Goal: Task Accomplishment & Management: Manage account settings

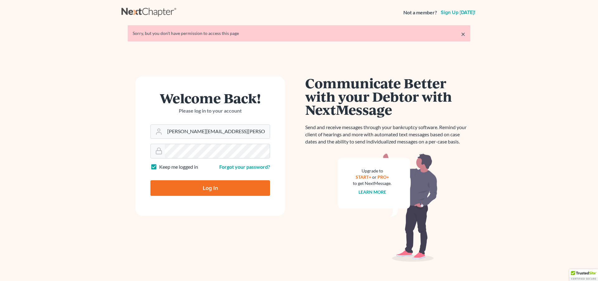
click at [213, 189] on input "Log In" at bounding box center [210, 188] width 120 height 16
type input "Thinking..."
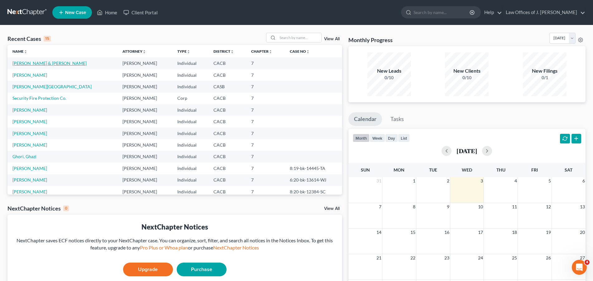
click at [44, 62] on link "Collins, Brent & Lilians" at bounding box center [49, 62] width 74 height 5
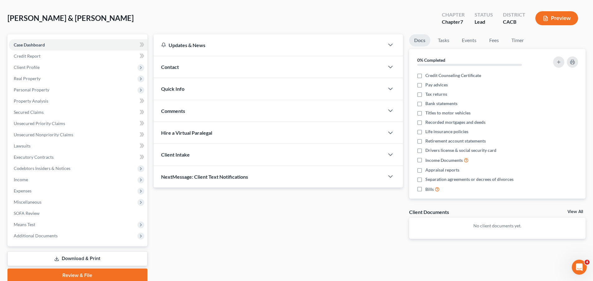
scroll to position [50, 0]
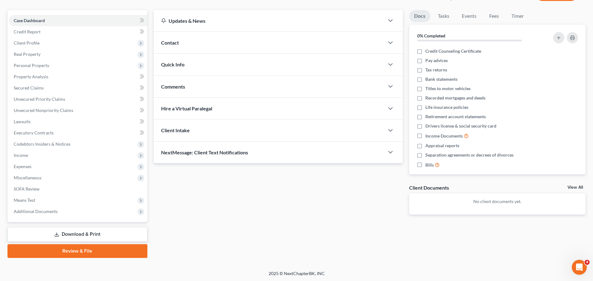
click at [77, 231] on link "Download & Print" at bounding box center [77, 234] width 140 height 15
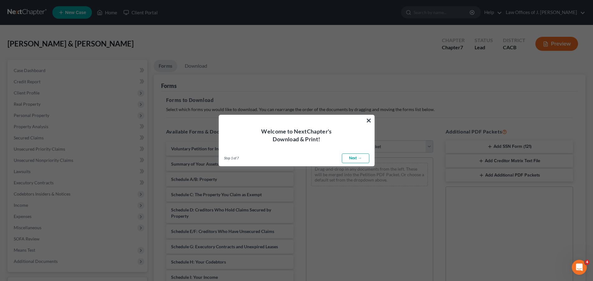
click at [351, 160] on link "Next →" at bounding box center [355, 158] width 27 height 10
select select "0"
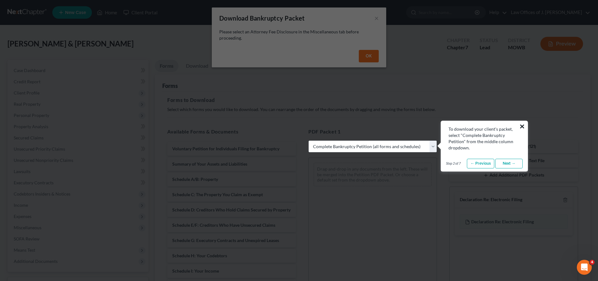
click at [522, 126] on button "×" at bounding box center [522, 126] width 6 height 10
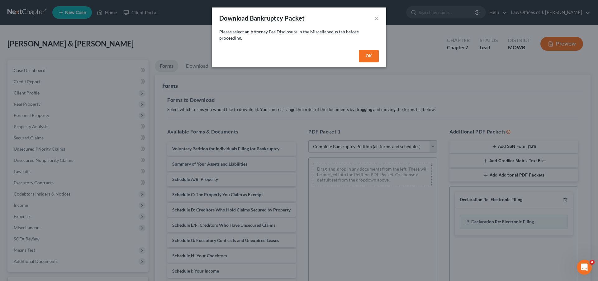
click at [371, 57] on button "OK" at bounding box center [369, 56] width 20 height 12
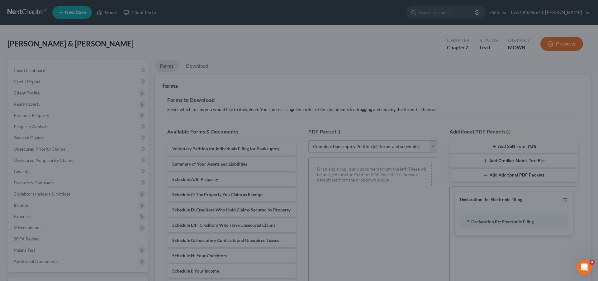
select select
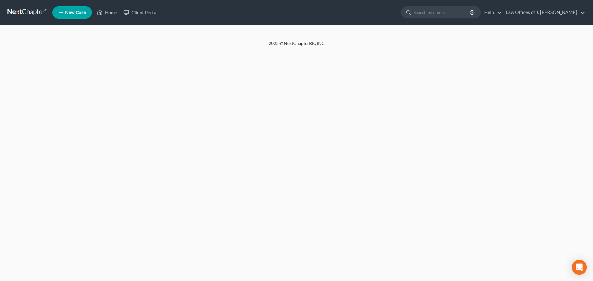
select select "4"
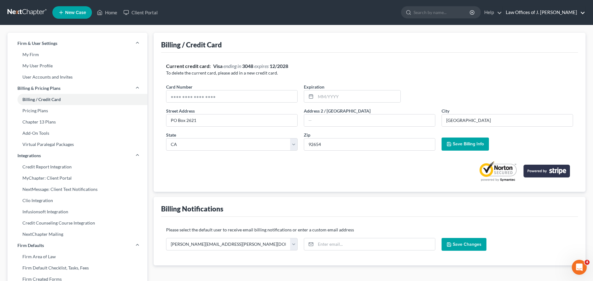
click at [543, 14] on link "Law Offices of J. Stanley Demaree" at bounding box center [544, 12] width 83 height 11
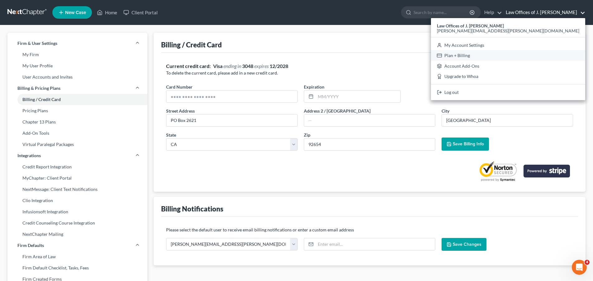
click at [534, 53] on link "Plan + Billing" at bounding box center [508, 55] width 154 height 11
